Goal: Information Seeking & Learning: Learn about a topic

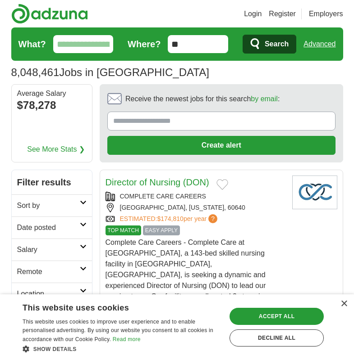
drag, startPoint x: 173, startPoint y: 44, endPoint x: 178, endPoint y: 53, distance: 10.3
click at [173, 44] on input "**" at bounding box center [198, 44] width 60 height 18
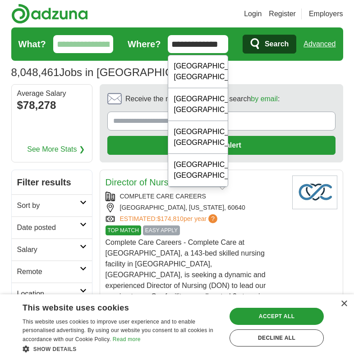
type input "**********"
click at [242, 35] on button "Search" at bounding box center [269, 44] width 54 height 19
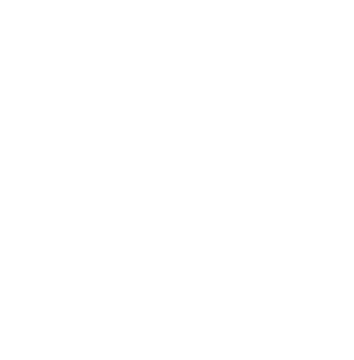
scroll to position [225, 0]
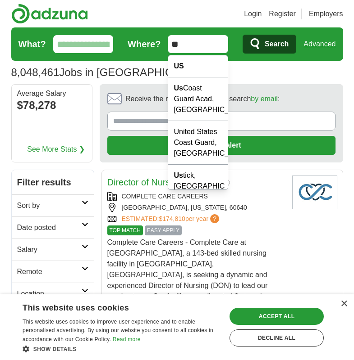
click at [171, 47] on input "**" at bounding box center [198, 44] width 60 height 18
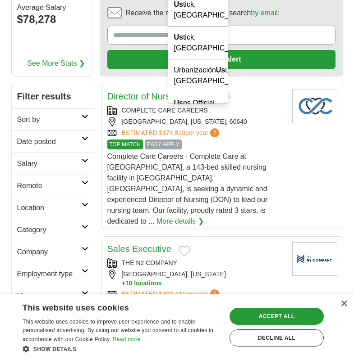
scroll to position [90, 0]
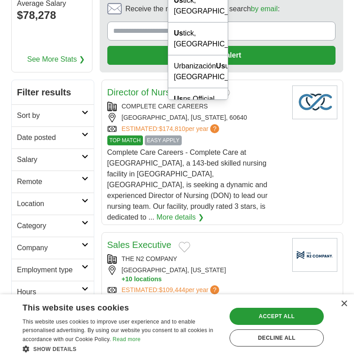
click at [55, 178] on h2 "Remote" at bounding box center [49, 182] width 64 height 11
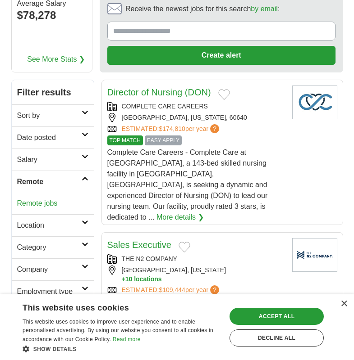
click at [31, 204] on link "Remote jobs" at bounding box center [37, 203] width 41 height 8
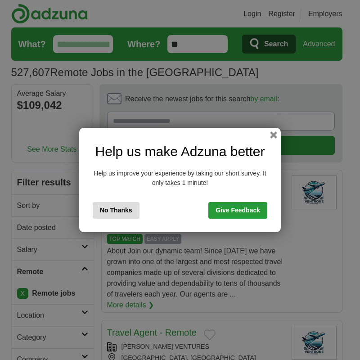
click at [105, 212] on button "No Thanks" at bounding box center [116, 210] width 47 height 17
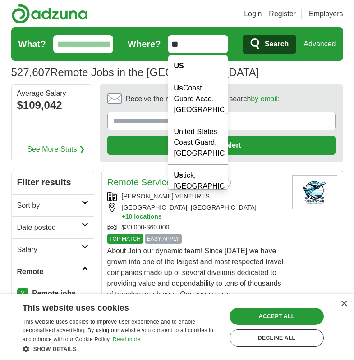
click at [192, 48] on input "**" at bounding box center [198, 44] width 60 height 18
drag, startPoint x: 204, startPoint y: 45, endPoint x: 150, endPoint y: 48, distance: 54.1
click at [150, 48] on form "What? Where? ** Search Advanced" at bounding box center [176, 43] width 331 height 33
type input "*"
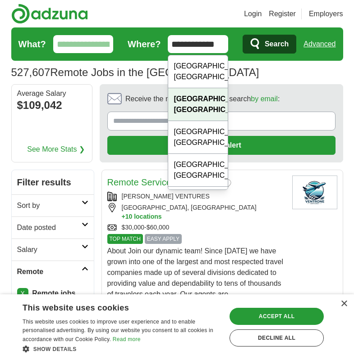
type input "**********"
click at [179, 95] on strong "Beaufort, SC" at bounding box center [212, 104] width 79 height 18
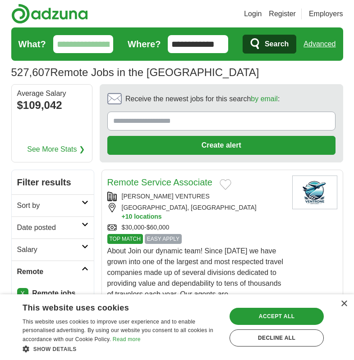
click at [274, 44] on span "Search" at bounding box center [276, 44] width 24 height 18
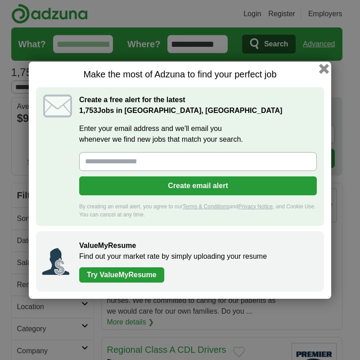
click at [323, 71] on button "button" at bounding box center [324, 68] width 10 height 10
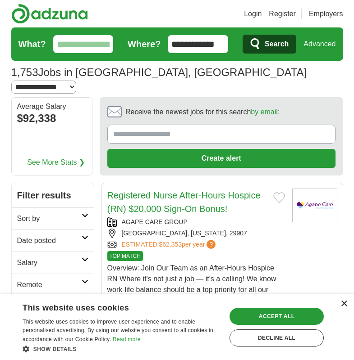
click at [342, 305] on div "×" at bounding box center [343, 304] width 7 height 7
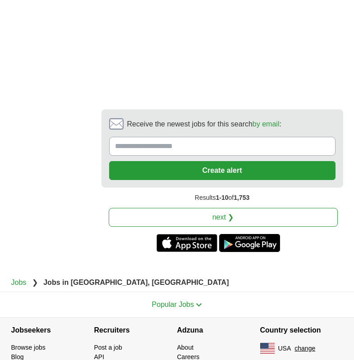
scroll to position [2148, 0]
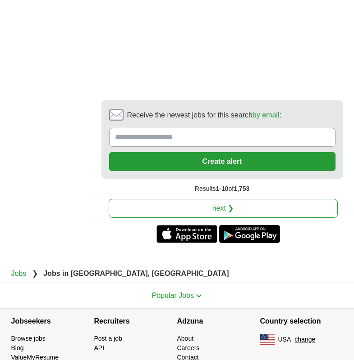
click at [221, 199] on link "next ❯" at bounding box center [223, 208] width 229 height 19
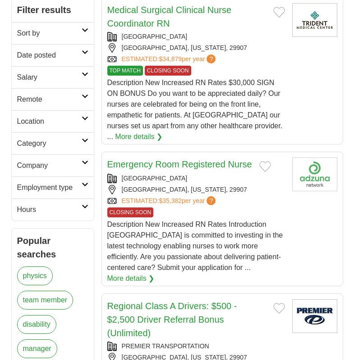
scroll to position [45, 0]
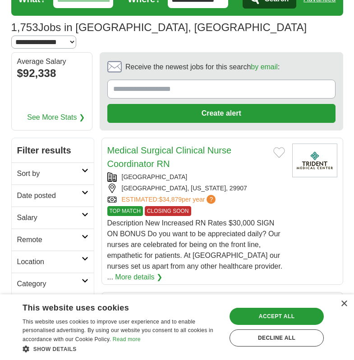
click at [86, 168] on icon at bounding box center [85, 170] width 7 height 5
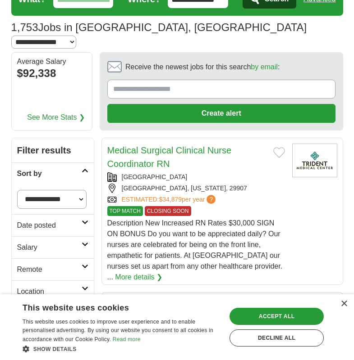
click at [86, 168] on icon at bounding box center [85, 170] width 7 height 5
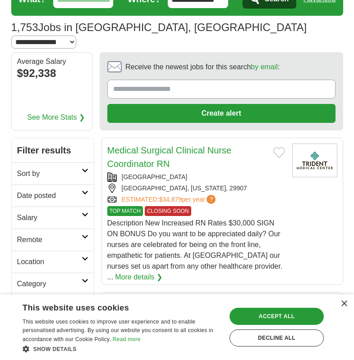
click at [40, 235] on h2 "Remote" at bounding box center [49, 240] width 64 height 11
click at [36, 258] on link "Remote jobs" at bounding box center [37, 262] width 41 height 8
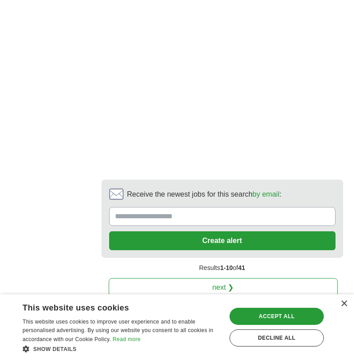
scroll to position [2248, 0]
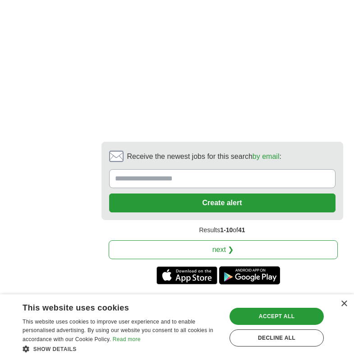
click at [216, 240] on link "next ❯" at bounding box center [223, 249] width 229 height 19
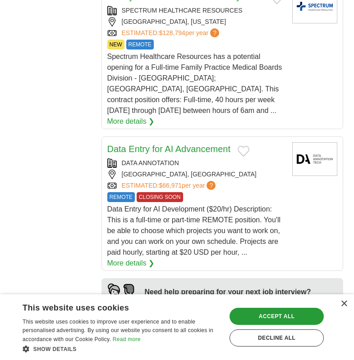
scroll to position [856, 0]
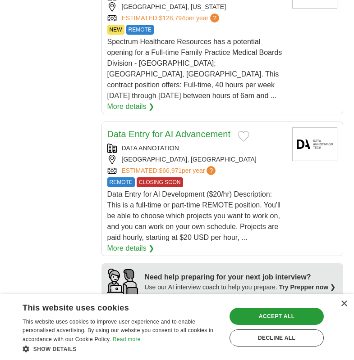
click at [260, 190] on span "Data Entry for AI Development ($20/hr) Description: This is a full-time or part…" at bounding box center [193, 215] width 173 height 51
click at [43, 94] on div "**********" at bounding box center [176, 202] width 331 height 1750
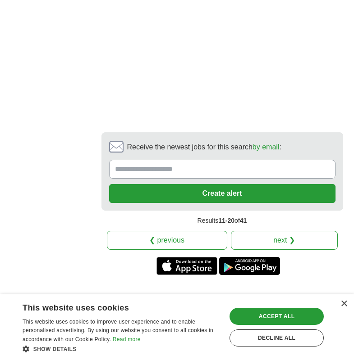
scroll to position [2110, 0]
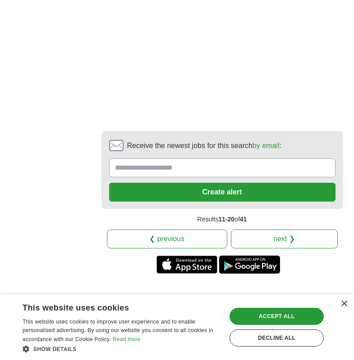
click at [286, 230] on link "next ❯" at bounding box center [284, 239] width 107 height 19
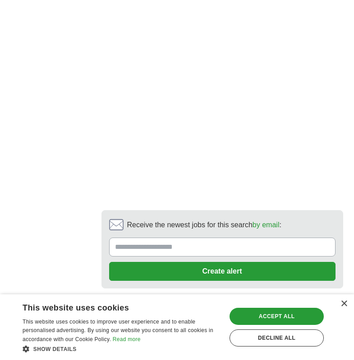
scroll to position [2162, 0]
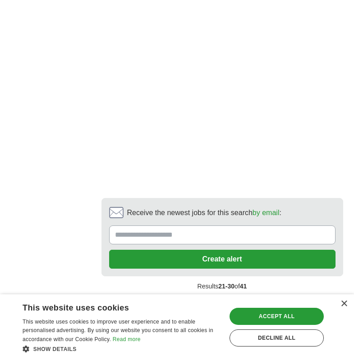
click at [282, 297] on link "next ❯" at bounding box center [284, 306] width 107 height 19
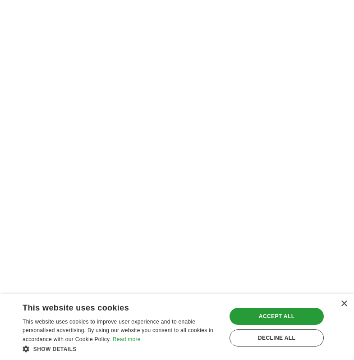
scroll to position [2162, 0]
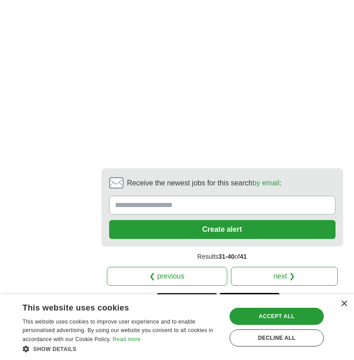
click at [197, 267] on link "❮ previous" at bounding box center [167, 276] width 120 height 19
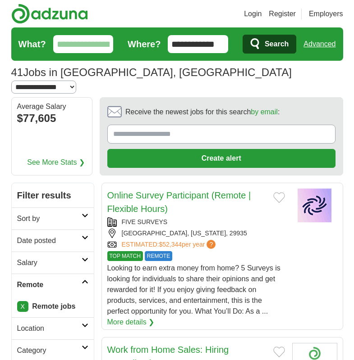
click at [157, 190] on link "Online Survey Participant (Remote | Flexible Hours)" at bounding box center [179, 201] width 144 height 23
